Goal: Information Seeking & Learning: Learn about a topic

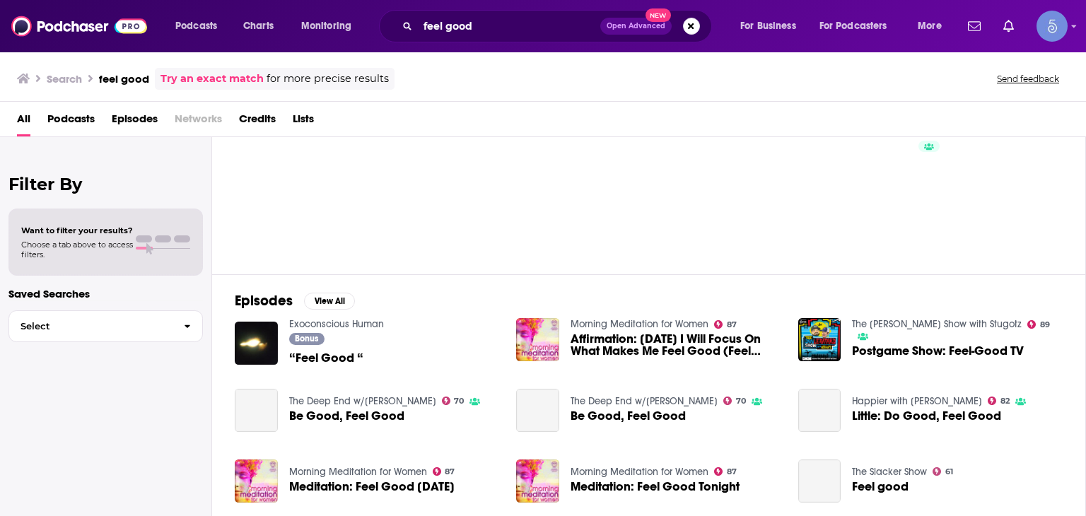
scroll to position [283, 0]
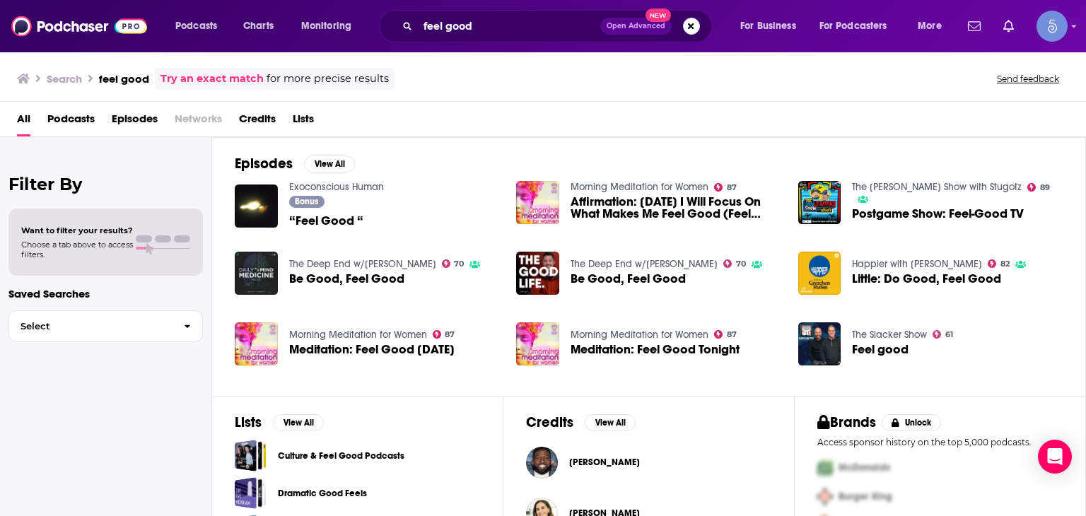
click at [504, 10] on div "feel good Open Advanced New" at bounding box center [545, 26] width 333 height 33
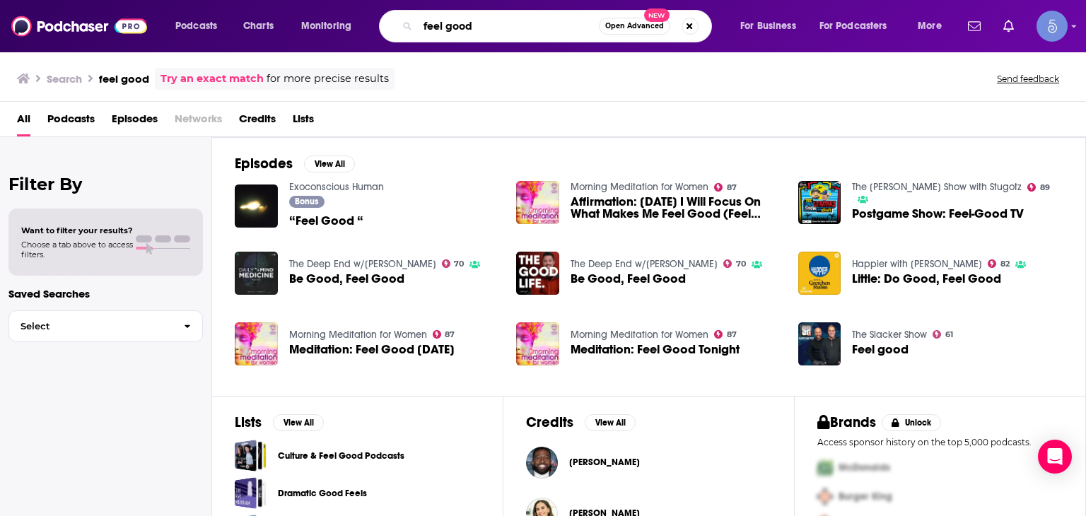
click at [505, 25] on input "feel good" at bounding box center [508, 26] width 181 height 23
type input "feel good [PERSON_NAME]"
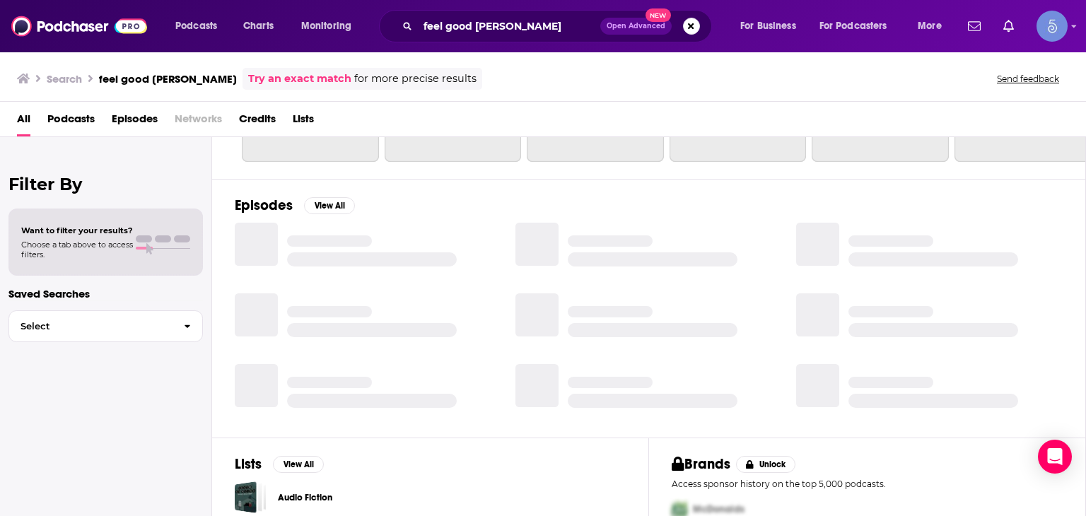
scroll to position [197, 0]
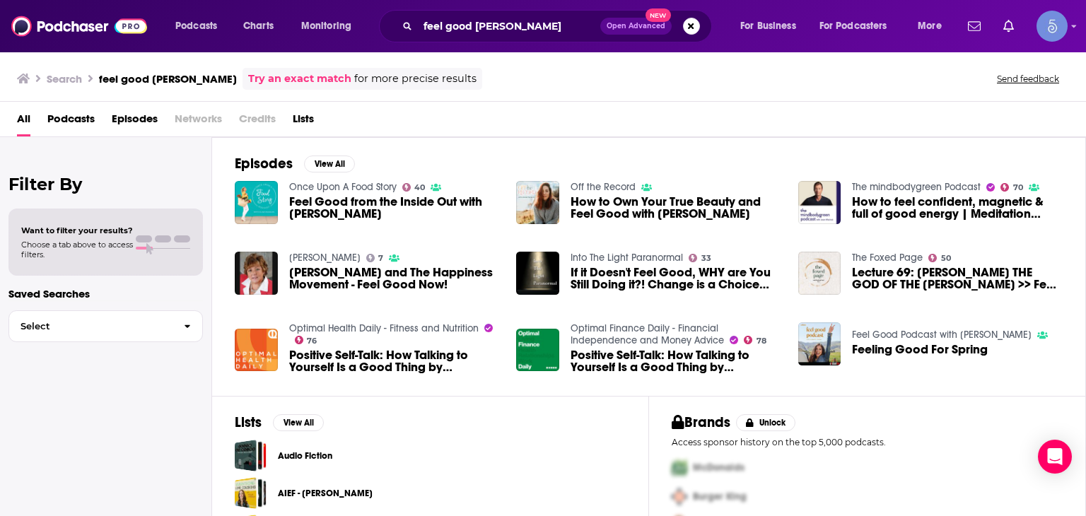
click at [310, 215] on span "Feel Good from the Inside Out with [PERSON_NAME]" at bounding box center [394, 208] width 211 height 24
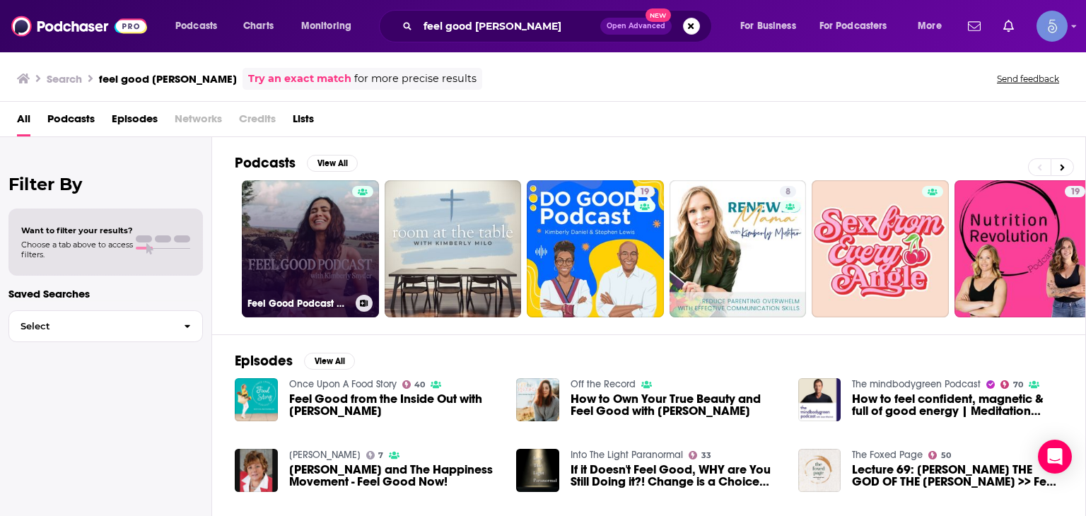
click at [319, 238] on link "Feel Good Podcast with [PERSON_NAME]" at bounding box center [310, 248] width 137 height 137
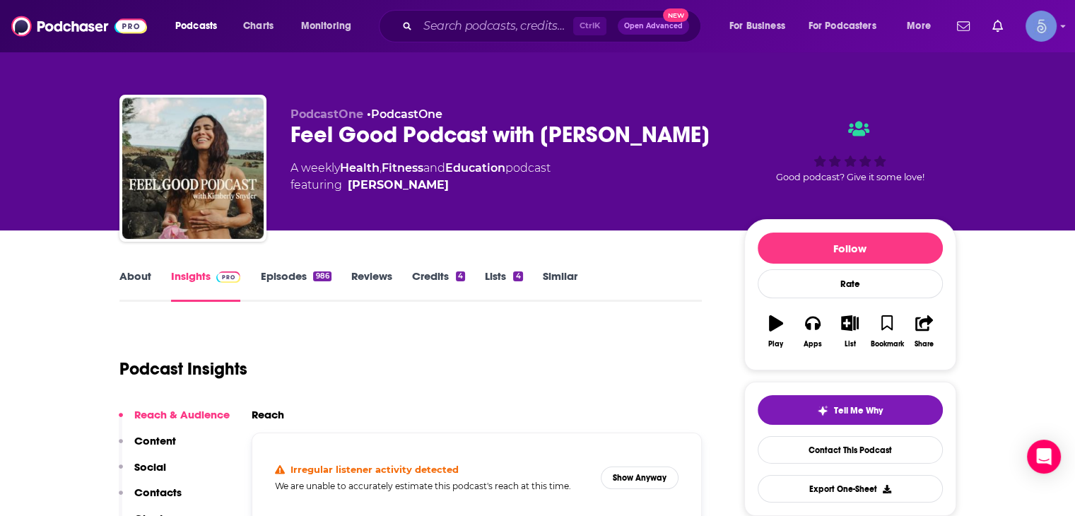
click at [644, 490] on div "Irregular listener activity detected We are unable to accurately estimate this …" at bounding box center [477, 478] width 427 height 66
click at [644, 466] on button "Show Anyway" at bounding box center [640, 477] width 78 height 23
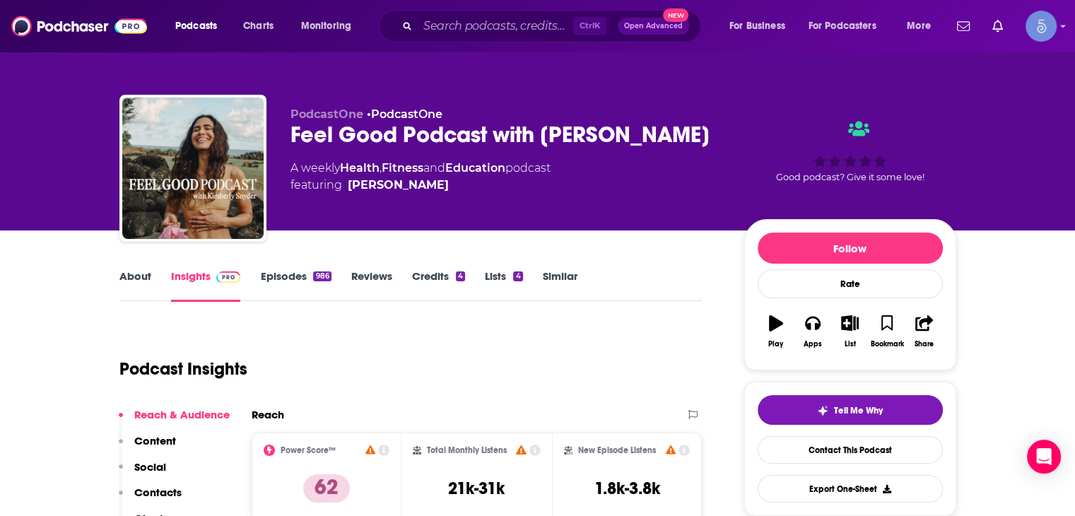
drag, startPoint x: 707, startPoint y: 136, endPoint x: 284, endPoint y: 124, distance: 422.8
click at [284, 124] on div "PodcastOne • PodcastOne Feel Good Podcast with [PERSON_NAME] A weekly Health , …" at bounding box center [537, 171] width 837 height 153
copy h2 "Feel Good Podcast with [PERSON_NAME]"
